Goal: Transaction & Acquisition: Purchase product/service

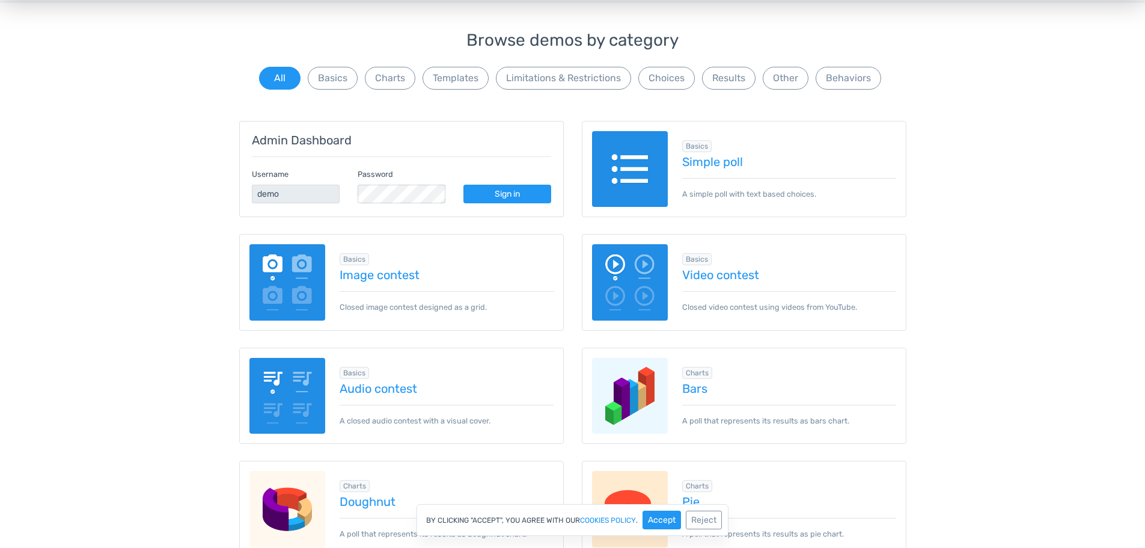
scroll to position [120, 0]
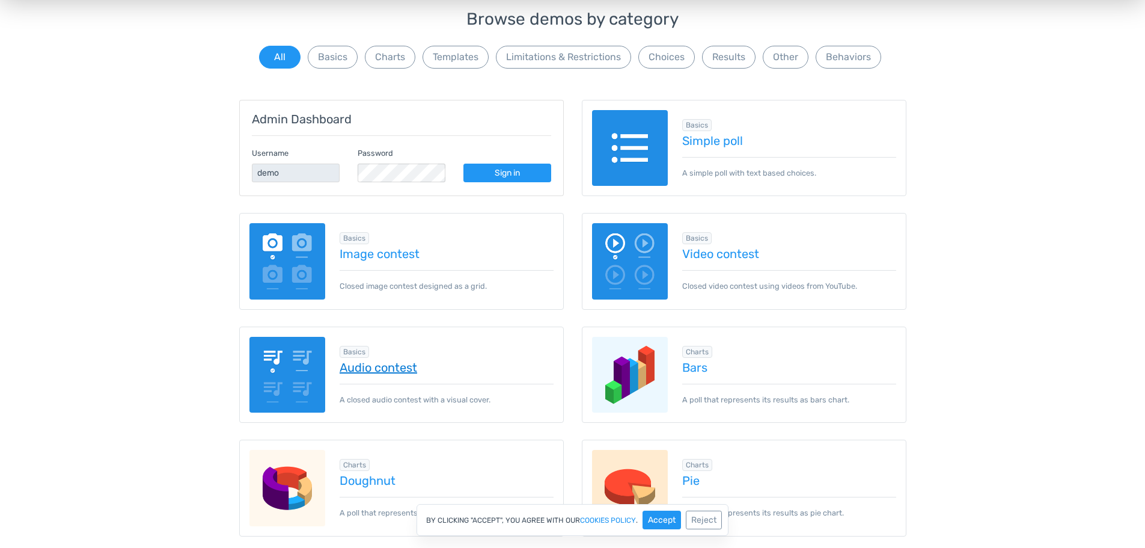
click at [411, 367] on link "Audio contest" at bounding box center [447, 367] width 214 height 13
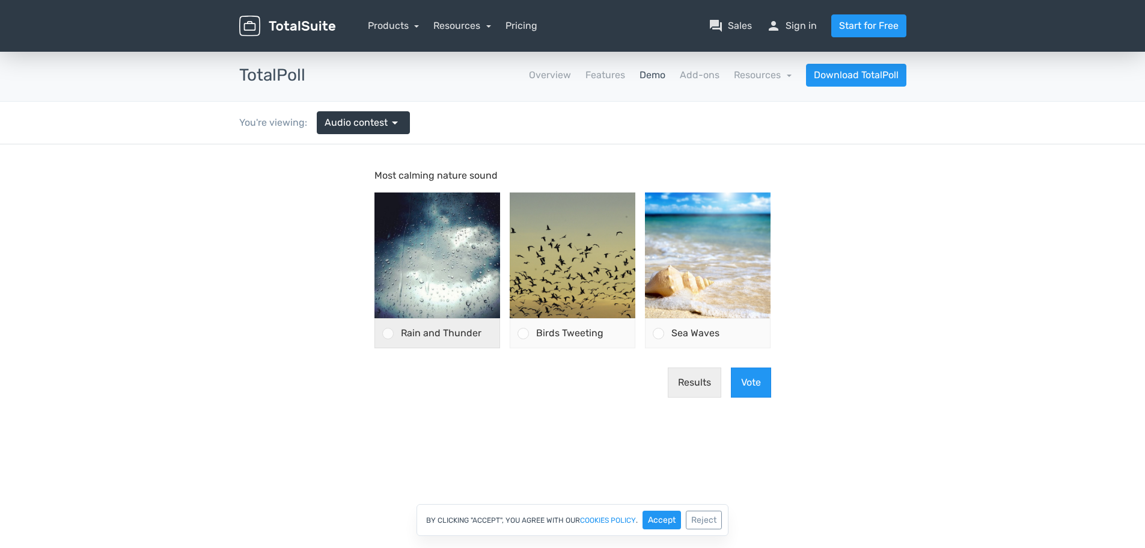
click at [424, 336] on span "Rain and Thunder" at bounding box center [441, 332] width 81 height 11
click at [388, 333] on input "Rain and Thunder" at bounding box center [388, 333] width 0 height 0
click at [753, 387] on button "Vote" at bounding box center [751, 382] width 40 height 30
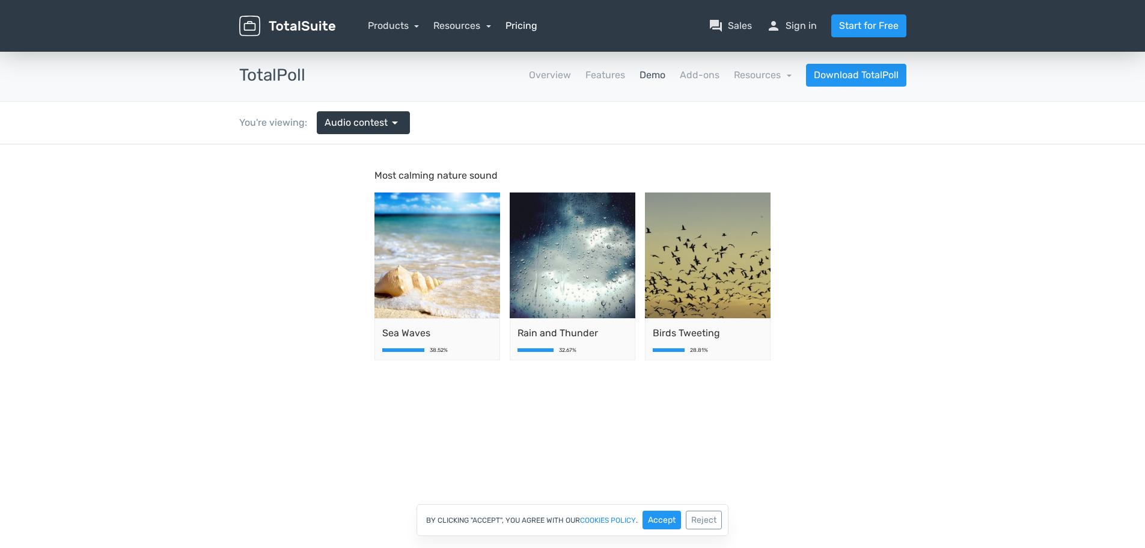
click at [528, 25] on link "Pricing" at bounding box center [522, 26] width 32 height 14
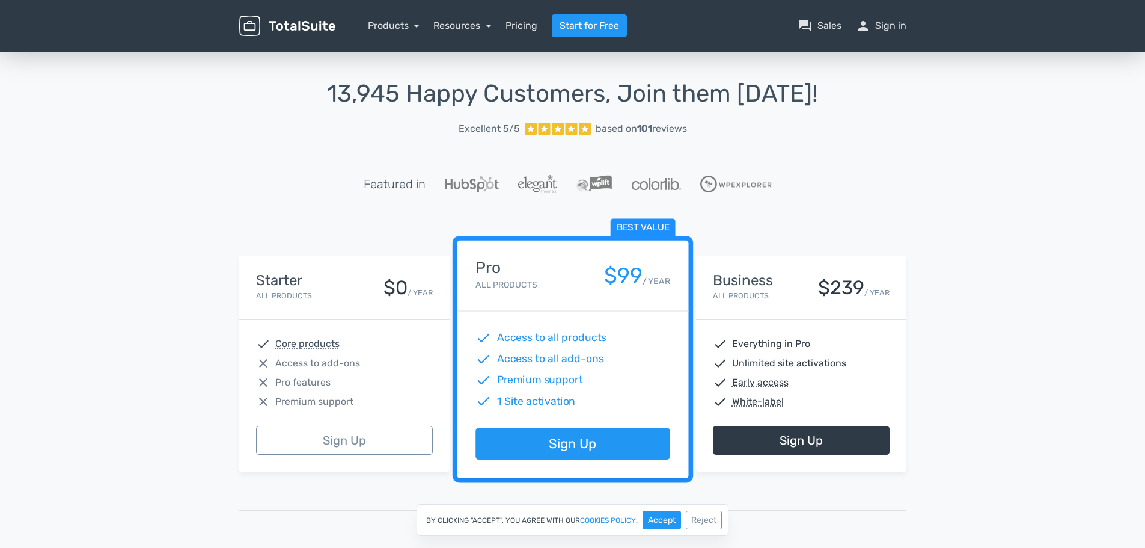
click at [183, 320] on div "13,945 Happy Customers, Join them [DATE]! Excellent 5/5 based on 101 reviews Fe…" at bounding box center [572, 443] width 1145 height 789
